Goal: Transaction & Acquisition: Subscribe to service/newsletter

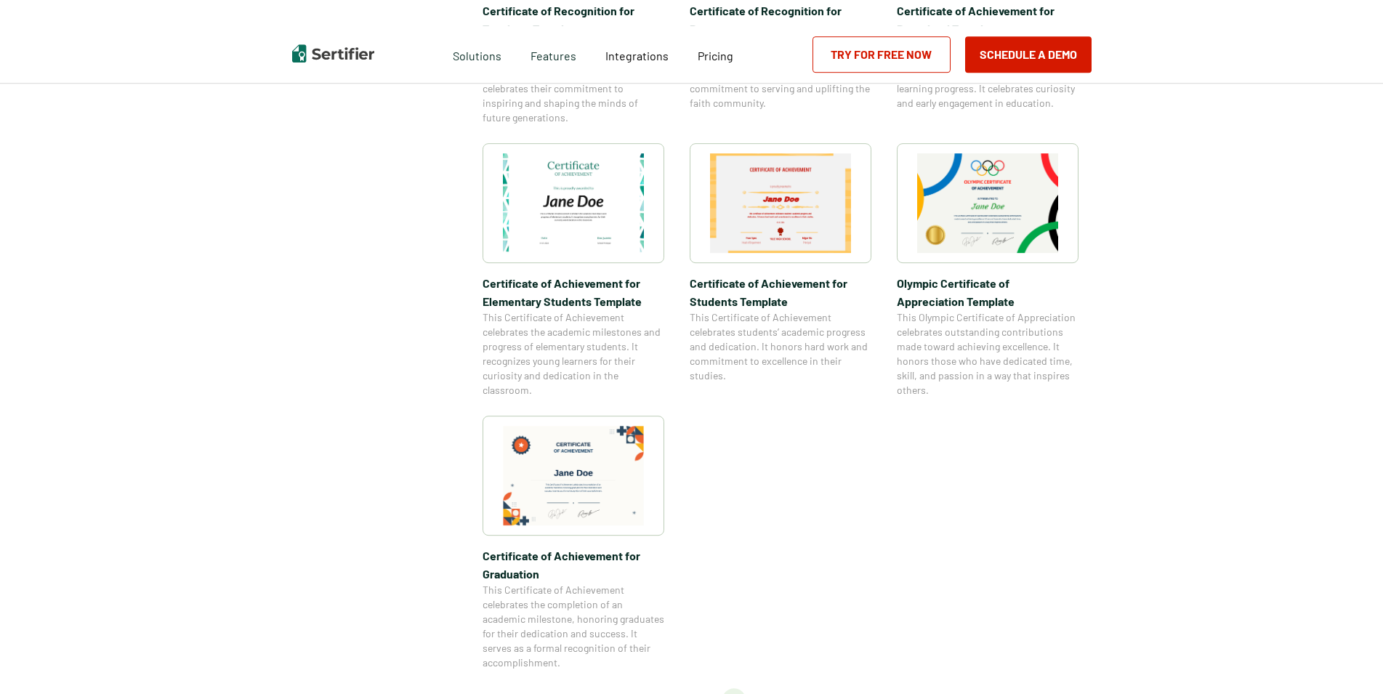
scroll to position [1038, 0]
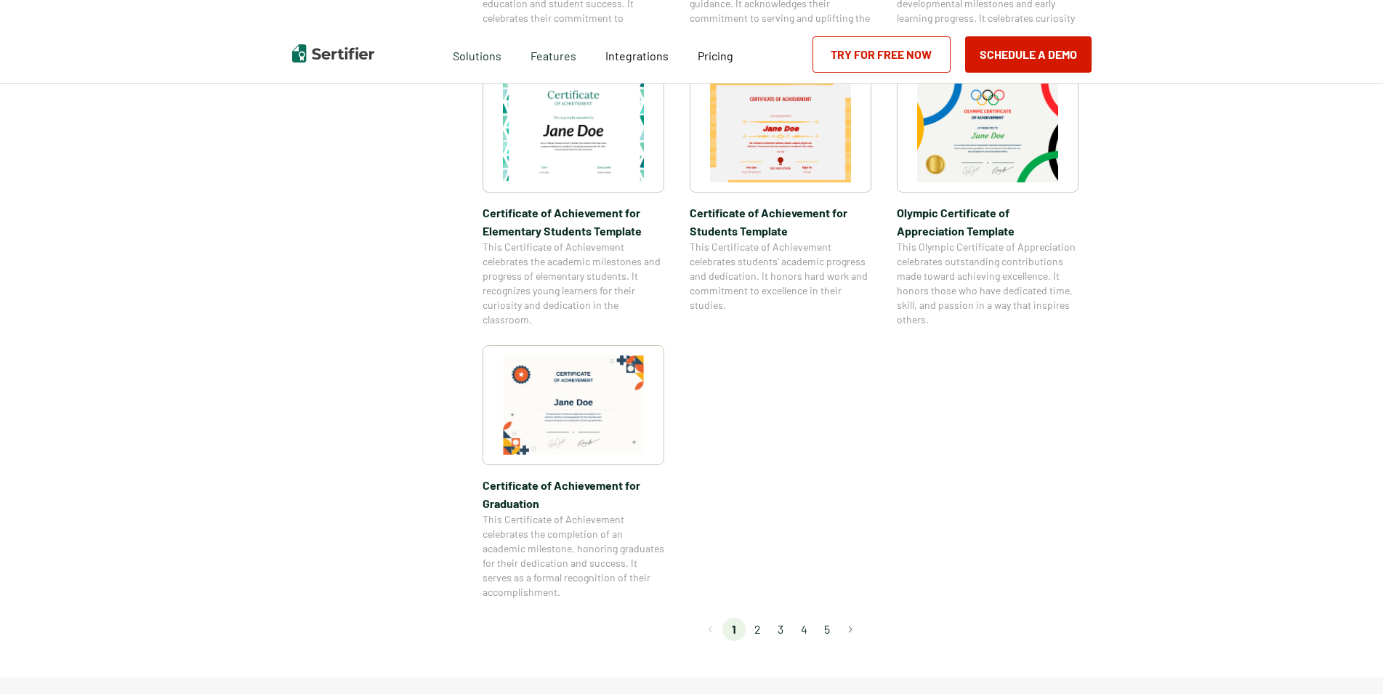
click at [761, 631] on li "2" at bounding box center [756, 629] width 23 height 23
click at [761, 629] on li "2" at bounding box center [756, 629] width 23 height 23
click at [766, 628] on li "2" at bounding box center [756, 629] width 23 height 23
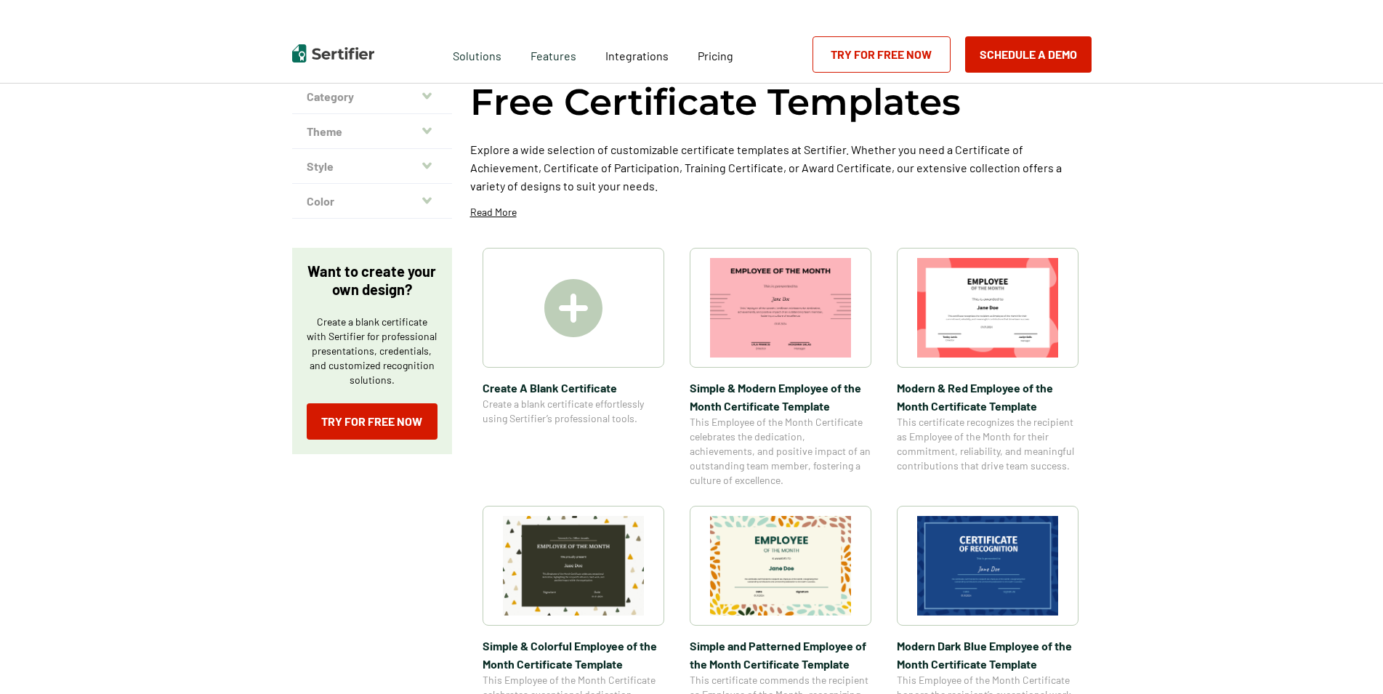
scroll to position [0, 0]
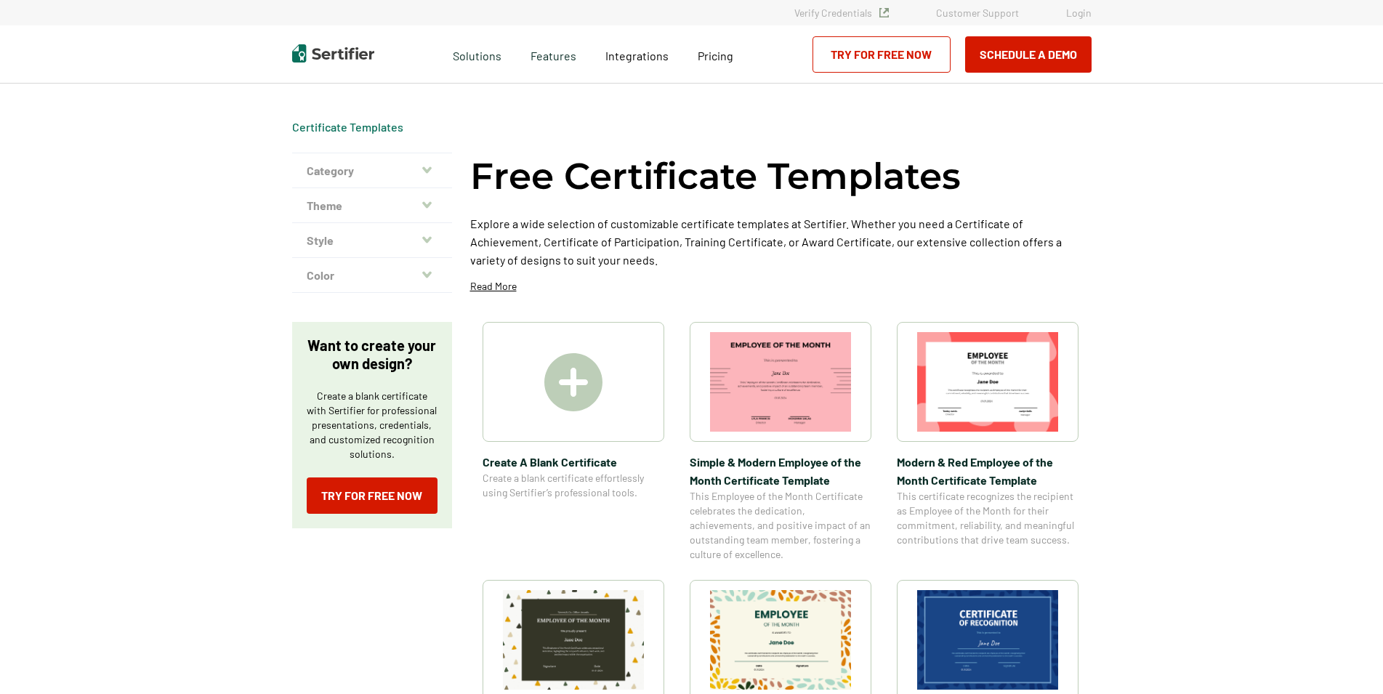
click at [432, 169] on icon "button" at bounding box center [426, 170] width 9 height 12
click at [432, 171] on icon "button" at bounding box center [426, 169] width 9 height 7
click at [432, 202] on icon "button" at bounding box center [426, 205] width 9 height 12
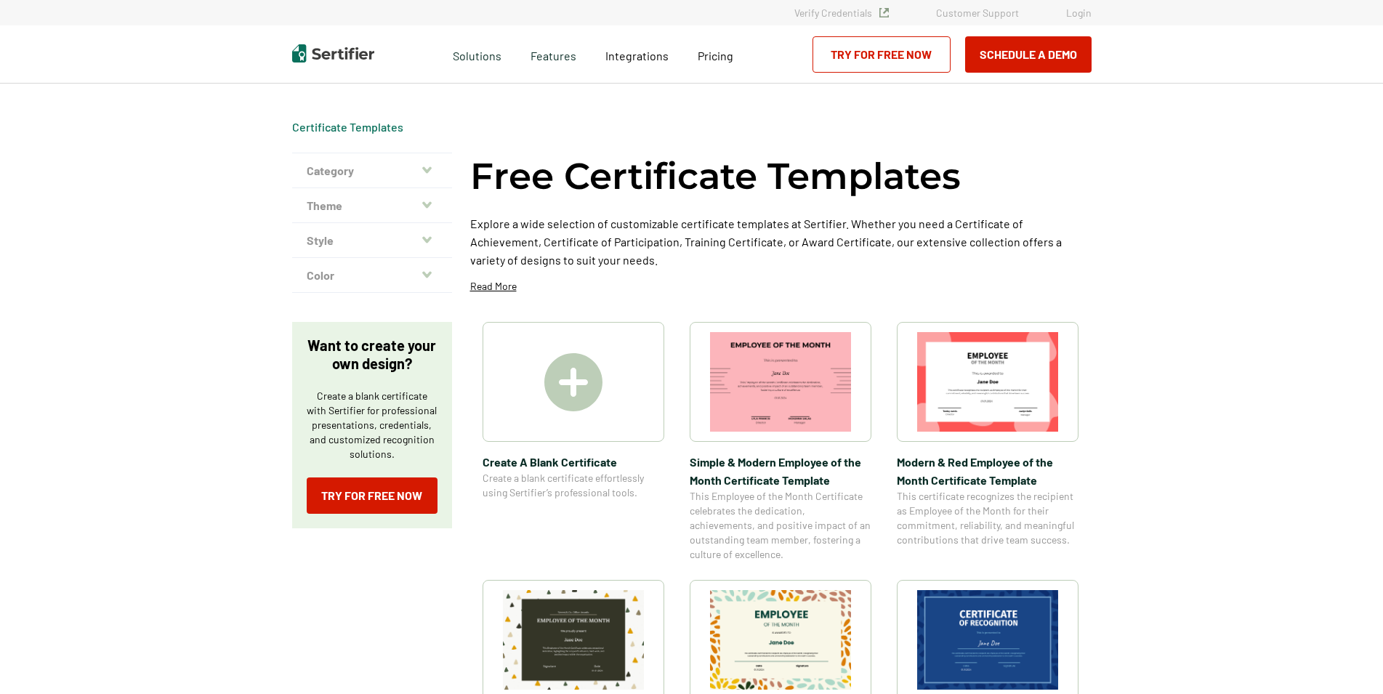
click at [432, 202] on icon "button" at bounding box center [426, 205] width 9 height 12
click at [428, 237] on icon "button" at bounding box center [426, 240] width 9 height 12
click at [862, 52] on link "Try for Free Now" at bounding box center [881, 54] width 138 height 36
